Goal: Navigation & Orientation: Find specific page/section

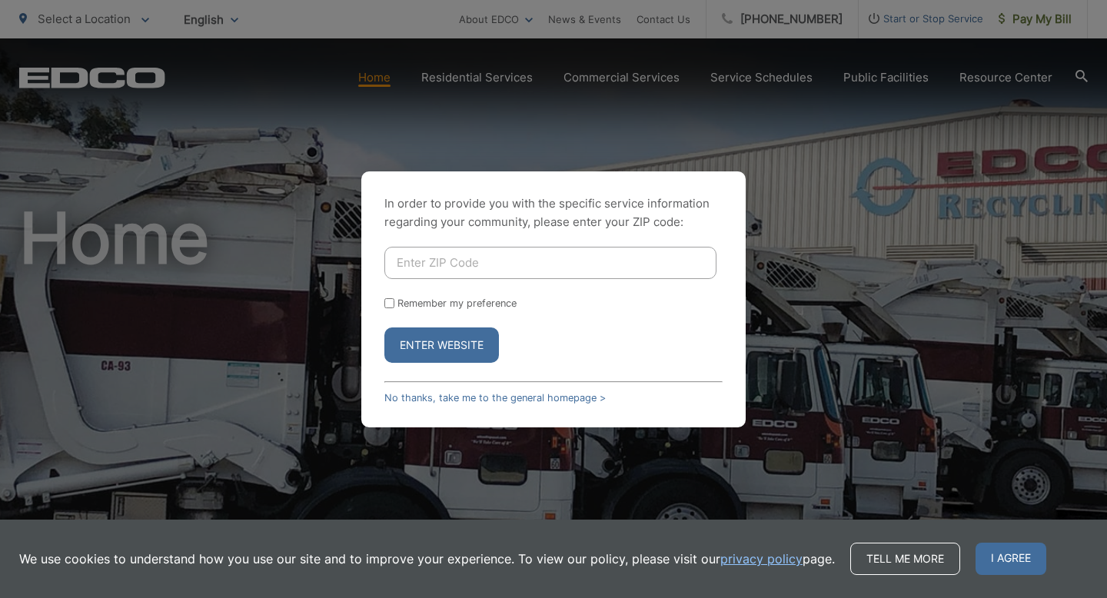
click at [454, 261] on input "Enter ZIP Code" at bounding box center [550, 263] width 332 height 32
type input "92029"
click at [388, 303] on input "Remember my preference" at bounding box center [389, 303] width 10 height 10
checkbox input "true"
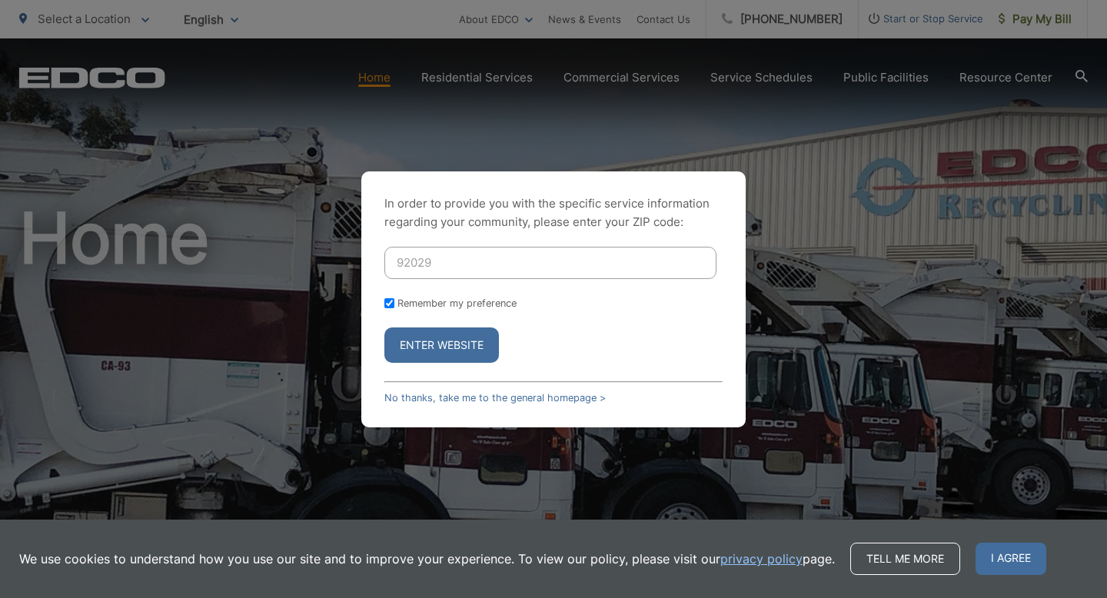
click at [431, 341] on button "Enter Website" at bounding box center [441, 345] width 115 height 35
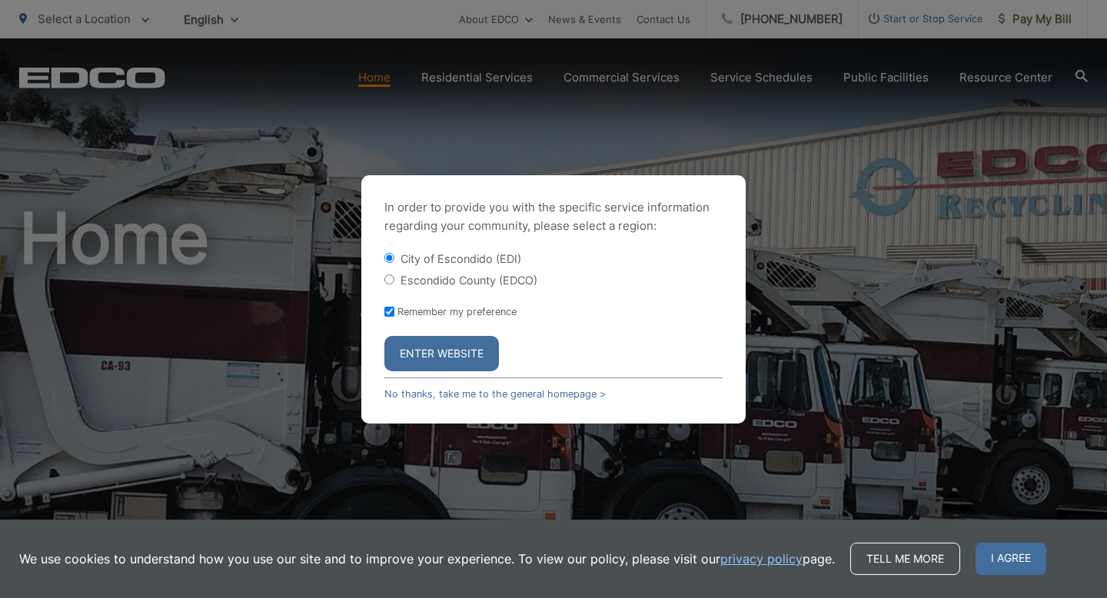
click at [385, 275] on input "Escondido County (EDCO)" at bounding box center [389, 279] width 10 height 10
radio input "true"
click at [436, 349] on button "Enter Website" at bounding box center [441, 353] width 115 height 35
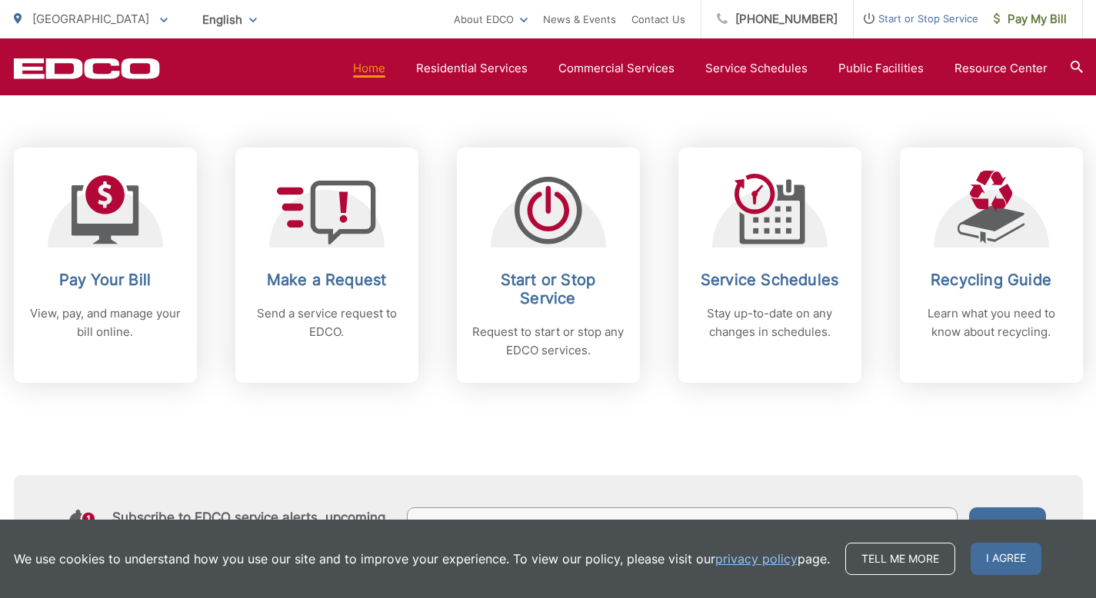
scroll to position [620, 0]
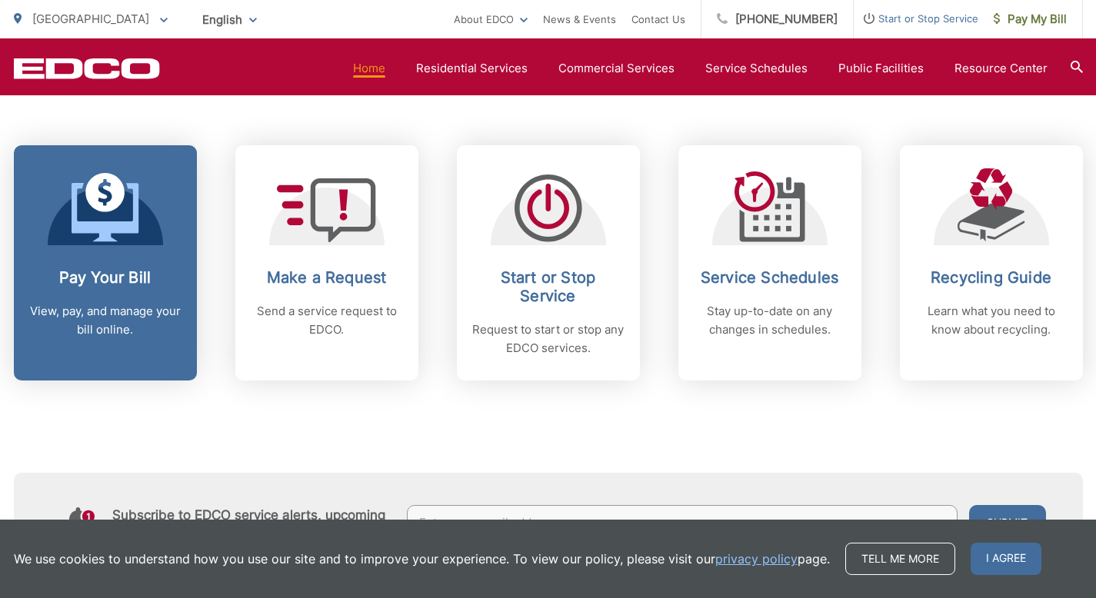
click at [104, 235] on icon at bounding box center [105, 212] width 67 height 58
